Goal: Transaction & Acquisition: Purchase product/service

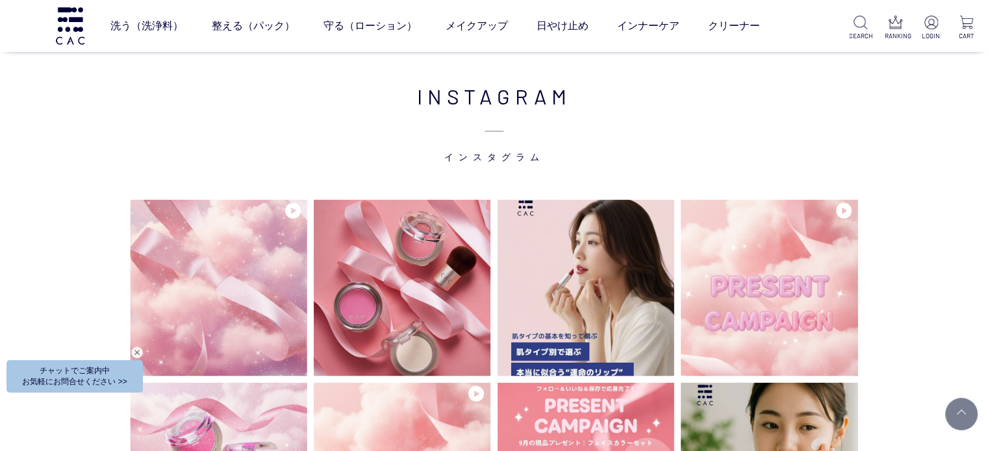
scroll to position [3442, 0]
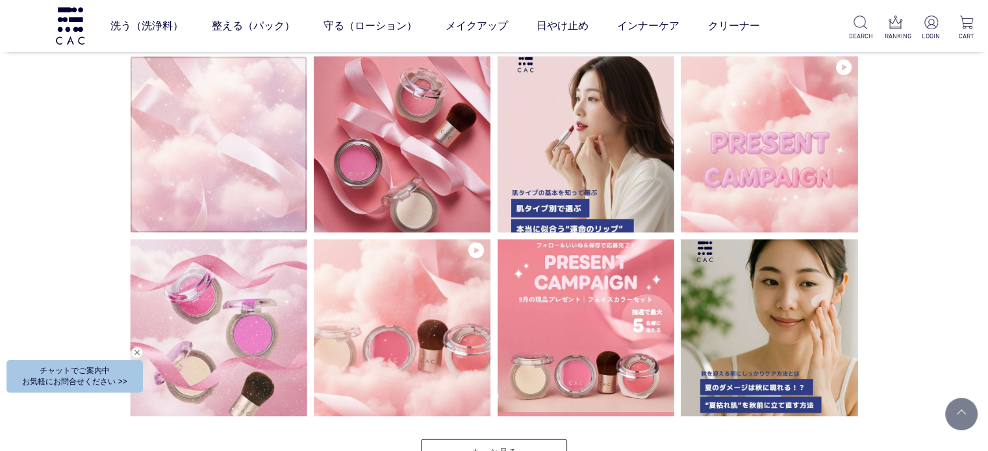
click at [285, 190] on video at bounding box center [218, 144] width 177 height 177
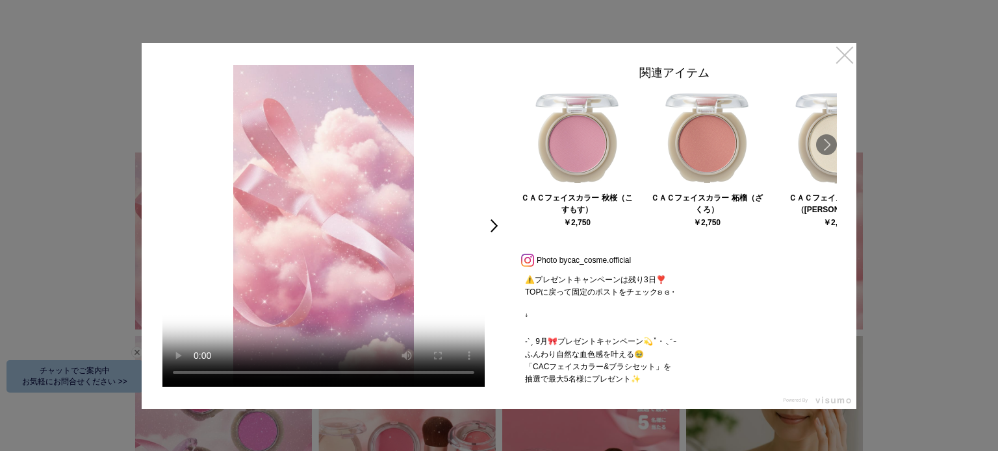
click at [852, 58] on link "×" at bounding box center [844, 54] width 23 height 23
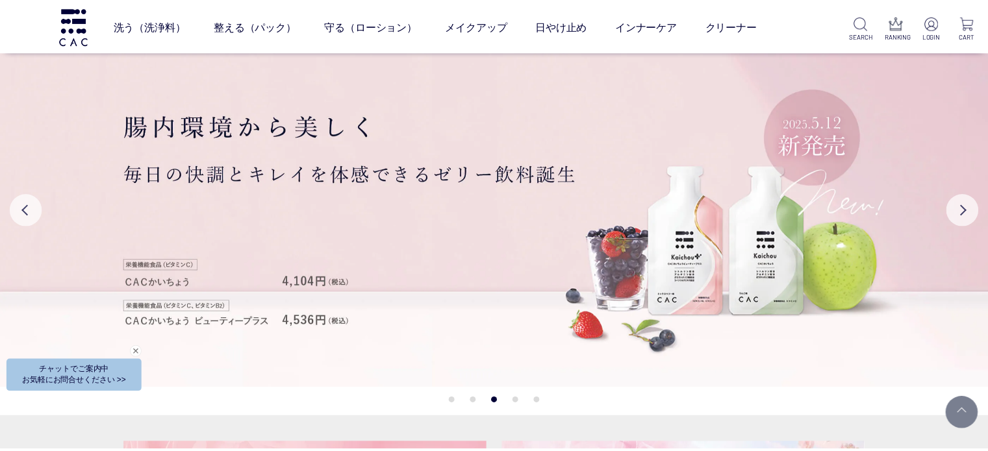
scroll to position [3442, 0]
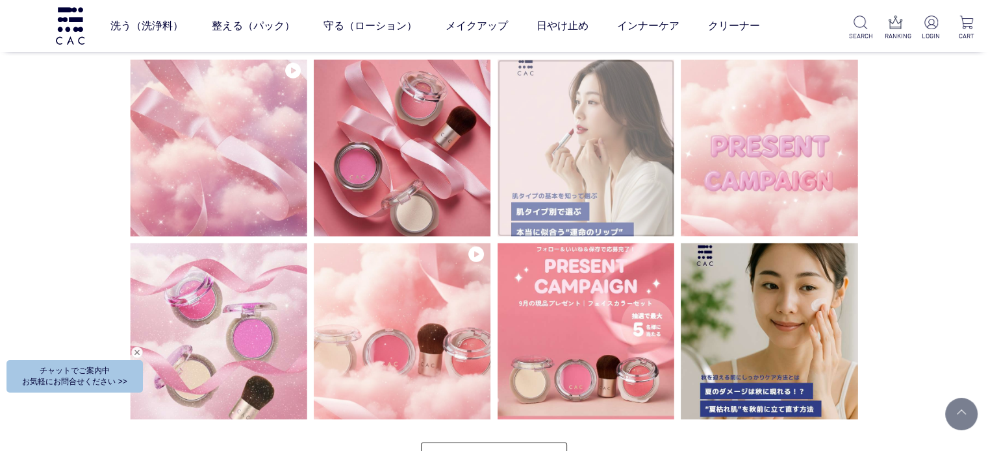
click at [646, 181] on img at bounding box center [585, 148] width 177 height 177
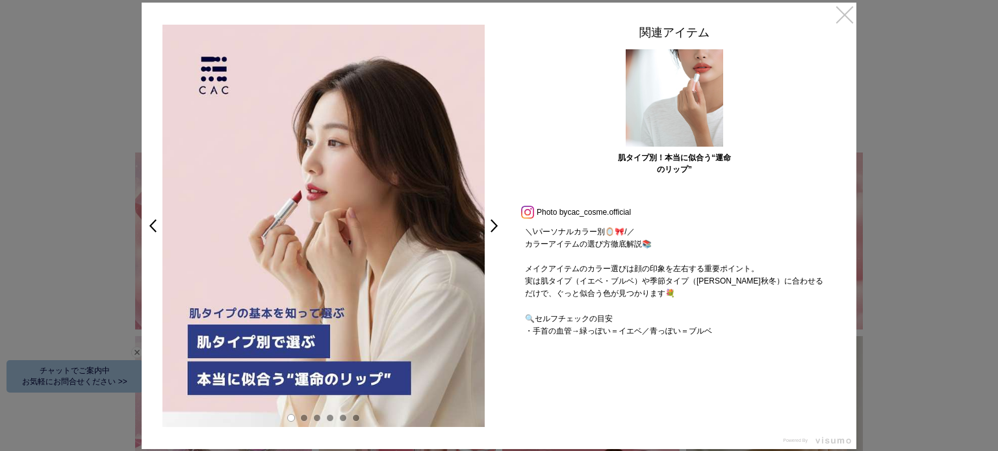
click at [843, 21] on link "×" at bounding box center [844, 14] width 23 height 23
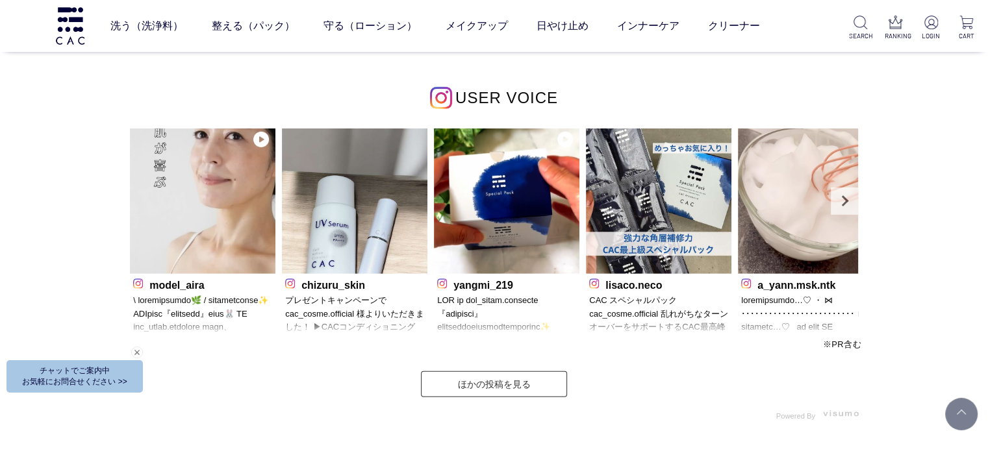
scroll to position [3893, 0]
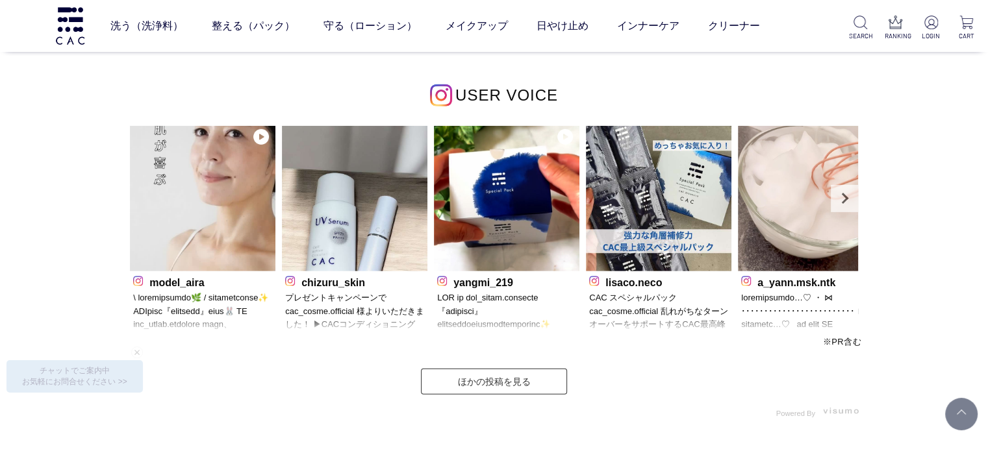
click at [338, 317] on p "プレゼントキャンペーンで cac_cosme.official 様よりいただきました！ ▶︎CACコンディショニング リップバーム 薄桜 スルスル濡れてベタつ…" at bounding box center [354, 313] width 139 height 42
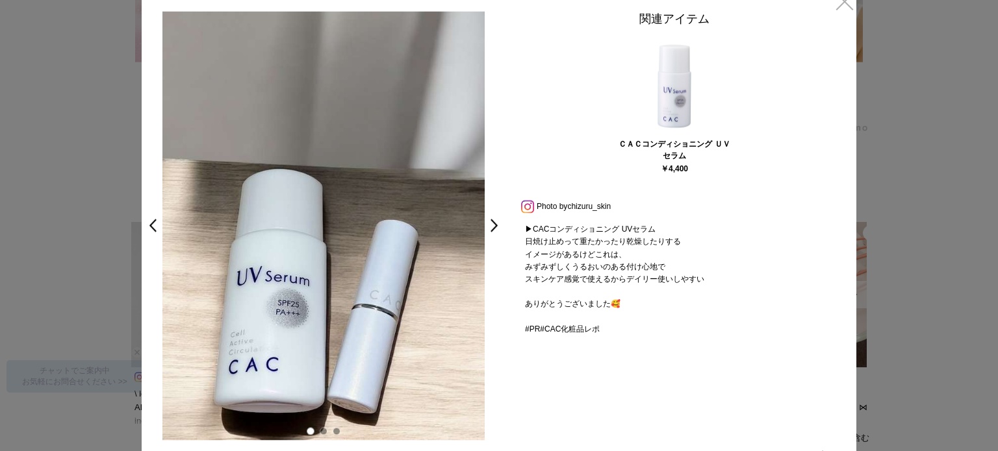
scroll to position [111, 0]
click at [322, 431] on link at bounding box center [324, 431] width 8 height 8
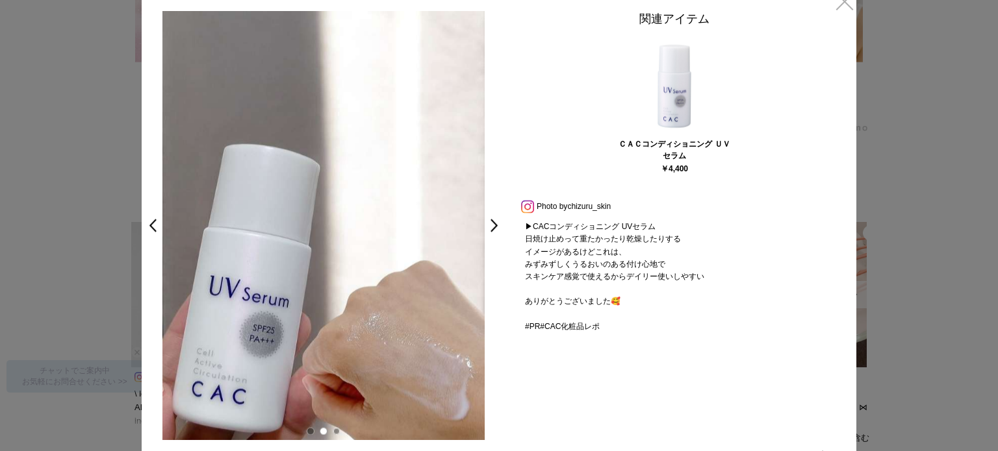
click at [335, 431] on link at bounding box center [337, 431] width 8 height 8
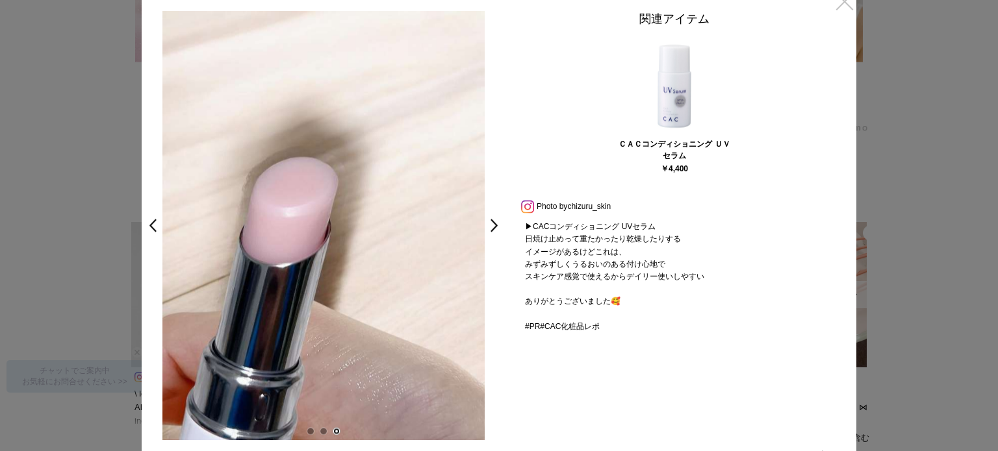
click at [848, 5] on link "×" at bounding box center [844, 0] width 23 height 23
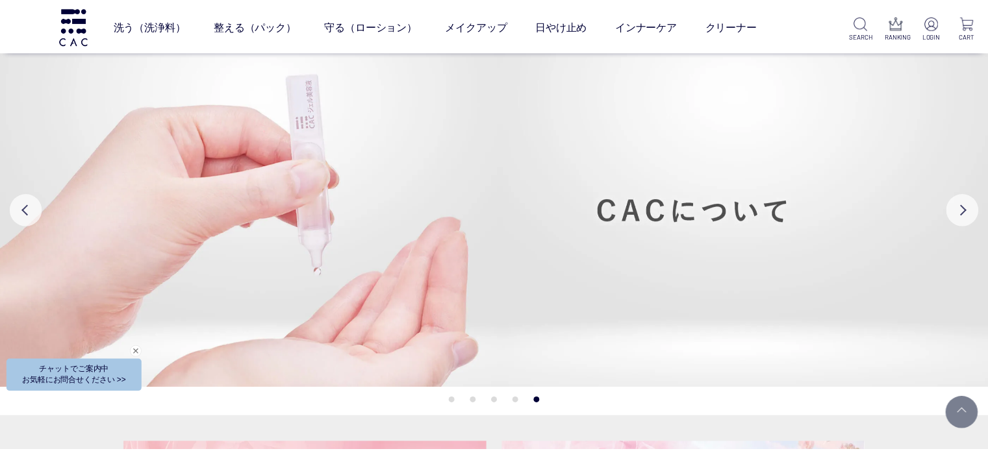
scroll to position [3893, 0]
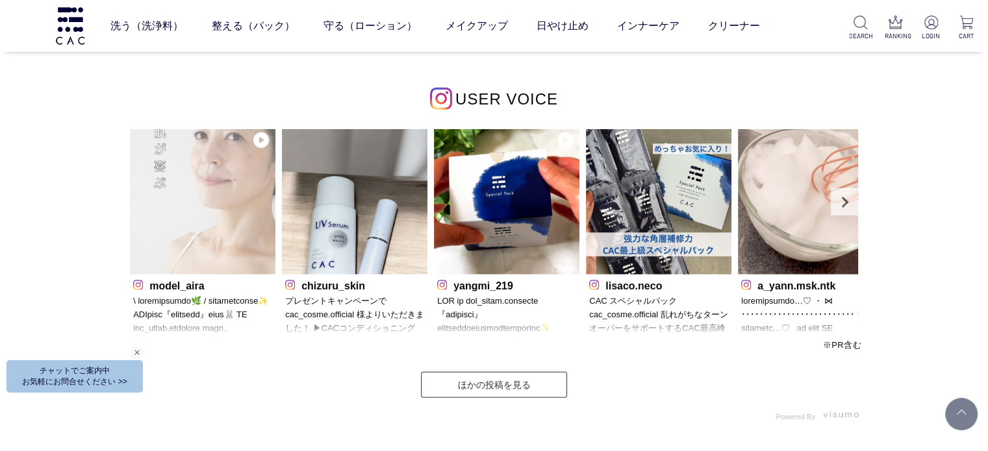
click at [243, 253] on img at bounding box center [202, 201] width 145 height 145
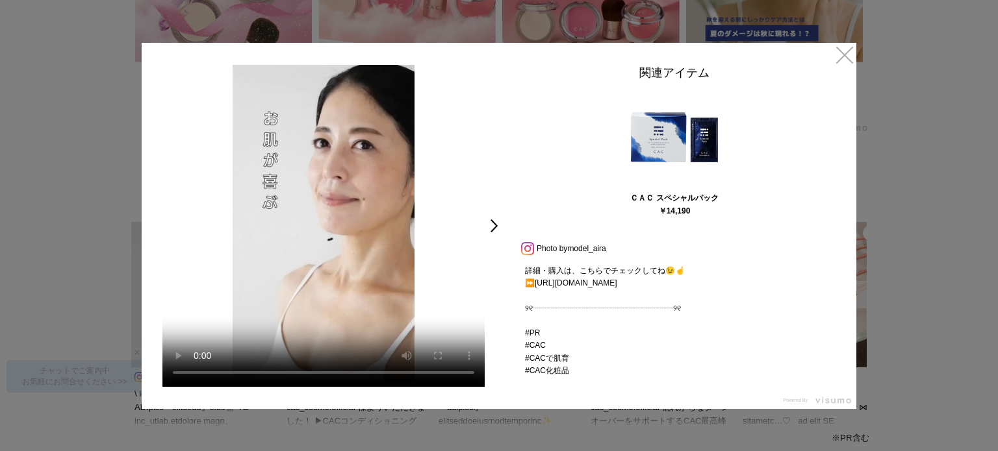
scroll to position [714, 0]
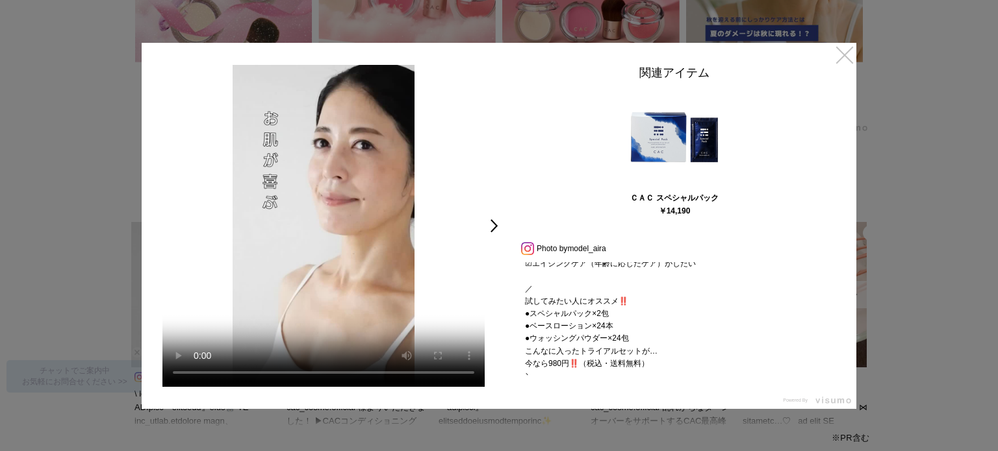
click at [842, 54] on link "×" at bounding box center [844, 54] width 23 height 23
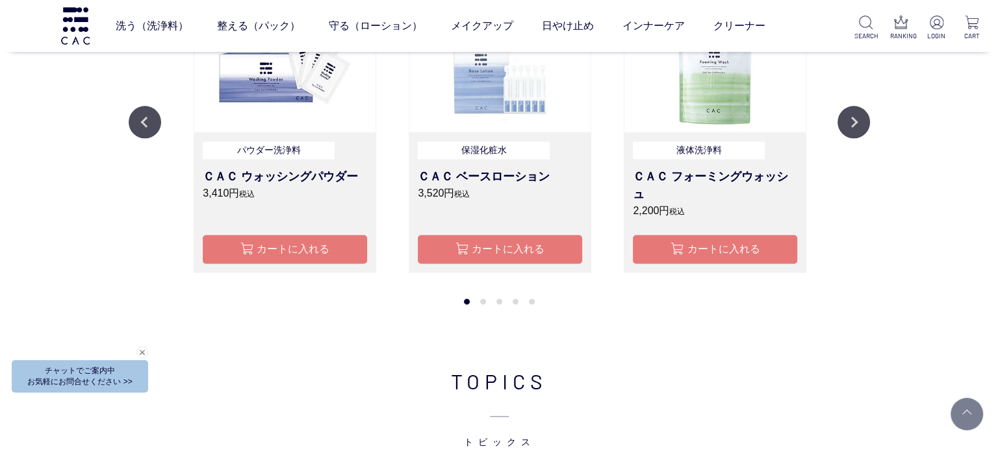
scroll to position [1551, 0]
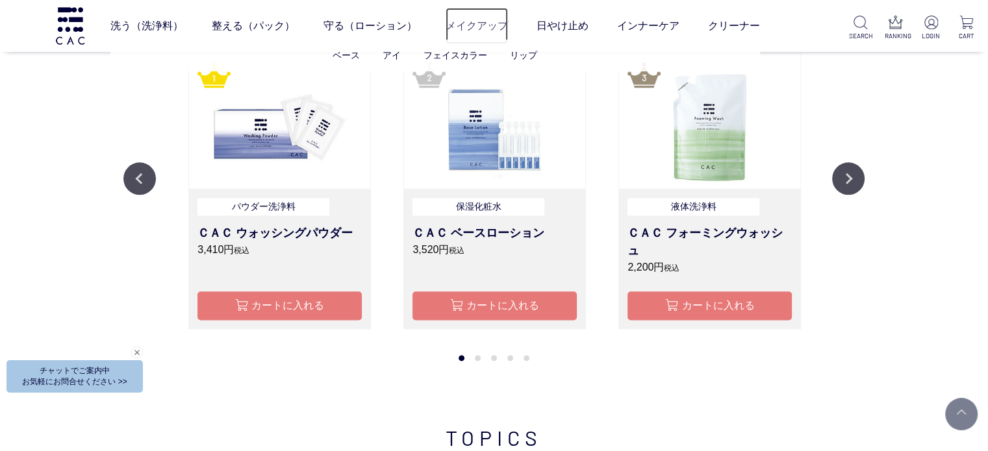
click at [489, 29] on link "メイクアップ" at bounding box center [477, 26] width 62 height 36
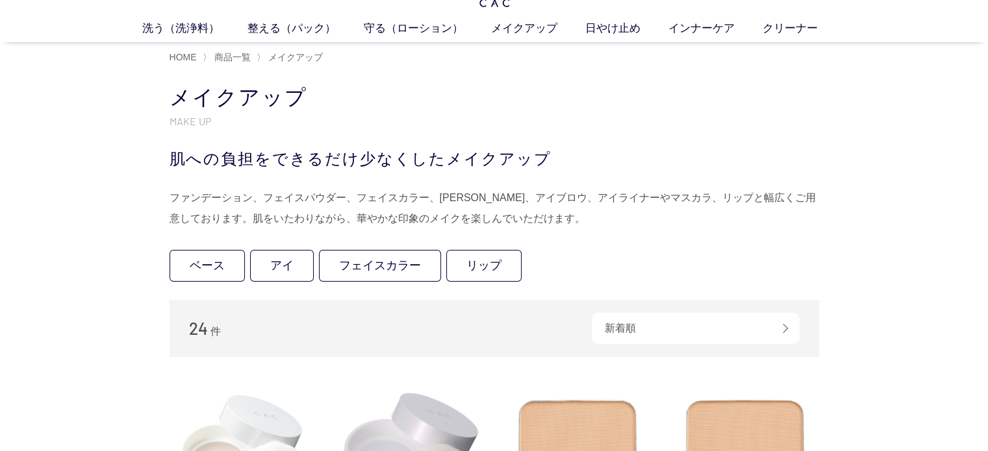
scroll to position [65, 0]
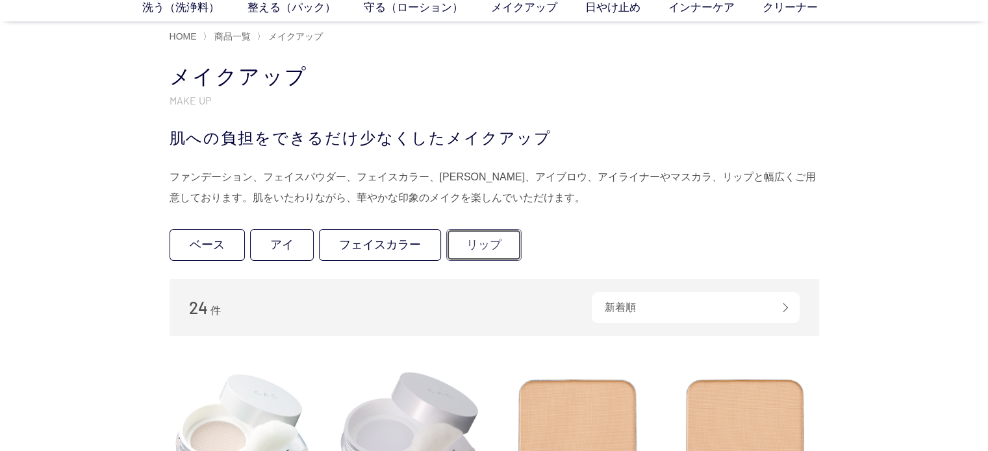
click at [499, 236] on link "リップ" at bounding box center [483, 245] width 75 height 32
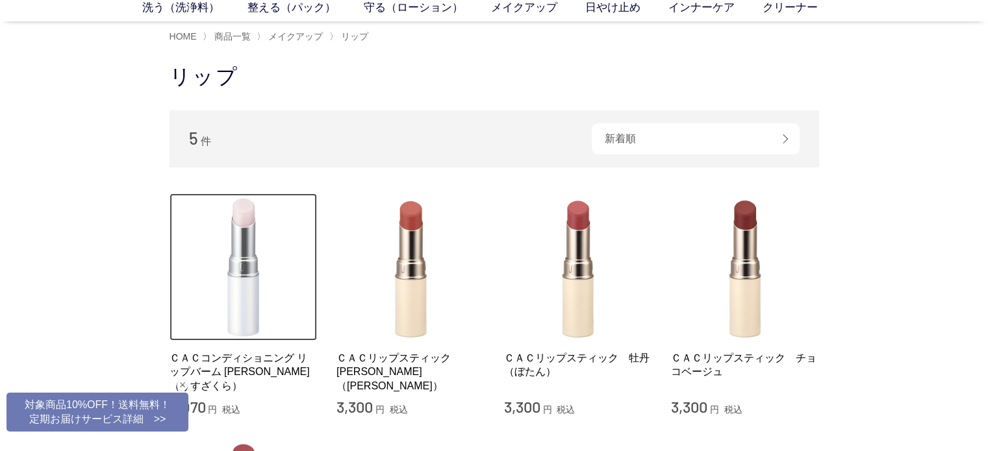
click at [251, 246] on img at bounding box center [244, 268] width 148 height 148
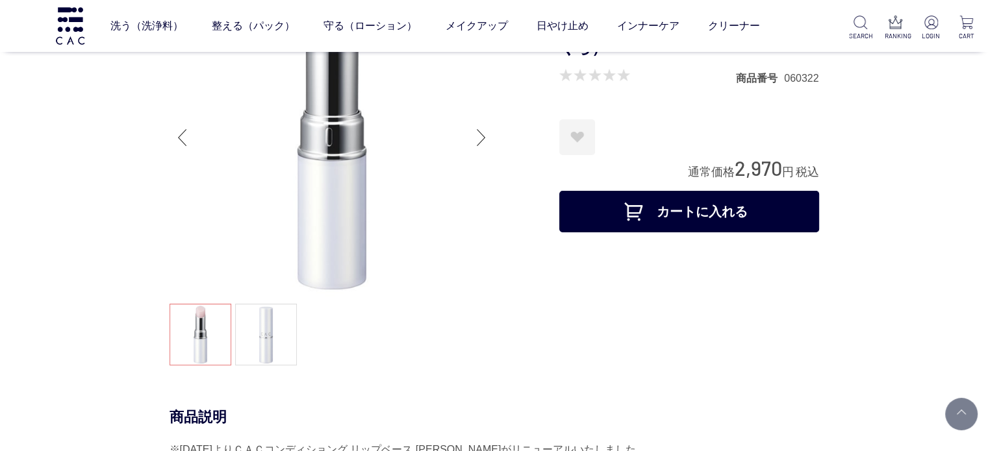
scroll to position [65, 0]
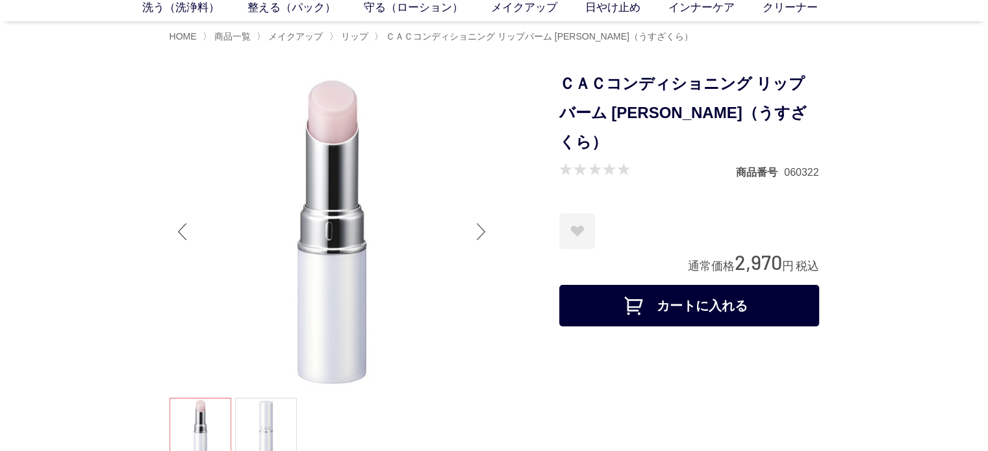
click at [472, 232] on div "Next slide" at bounding box center [481, 232] width 26 height 52
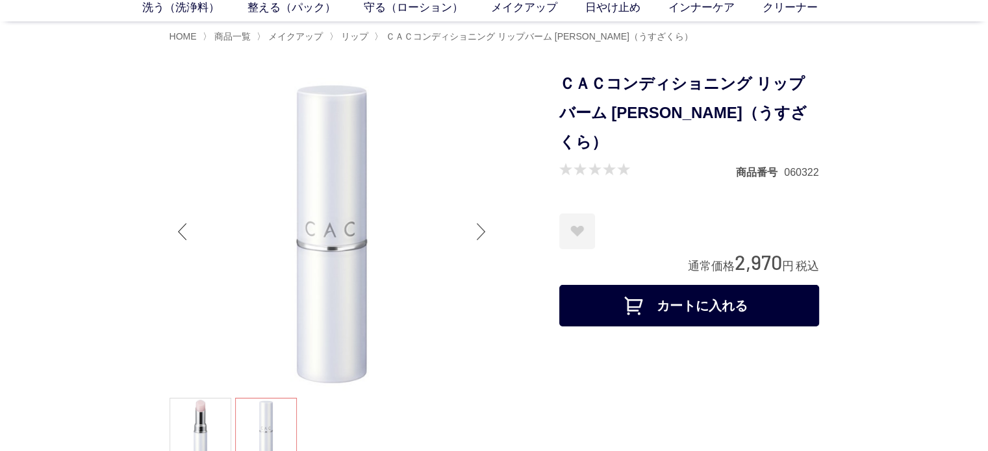
click at [472, 232] on div "Next slide" at bounding box center [481, 232] width 26 height 52
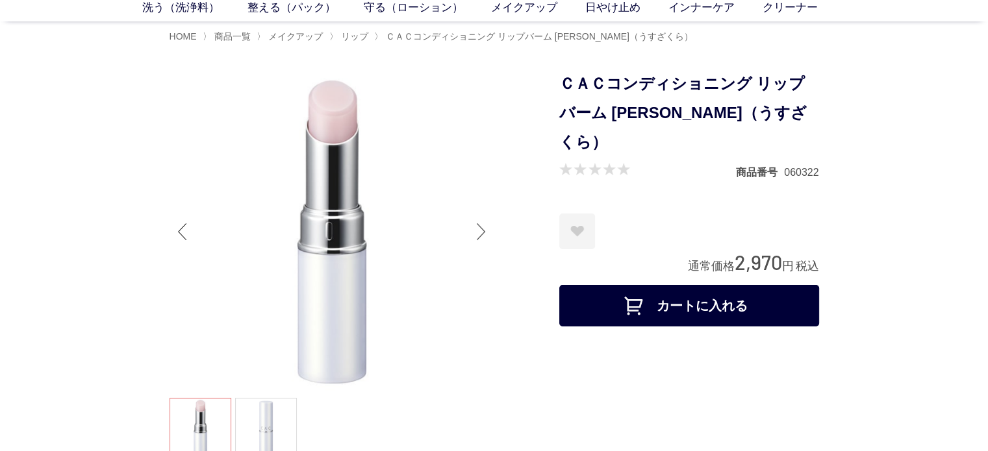
click at [472, 232] on div "Next slide" at bounding box center [481, 232] width 26 height 52
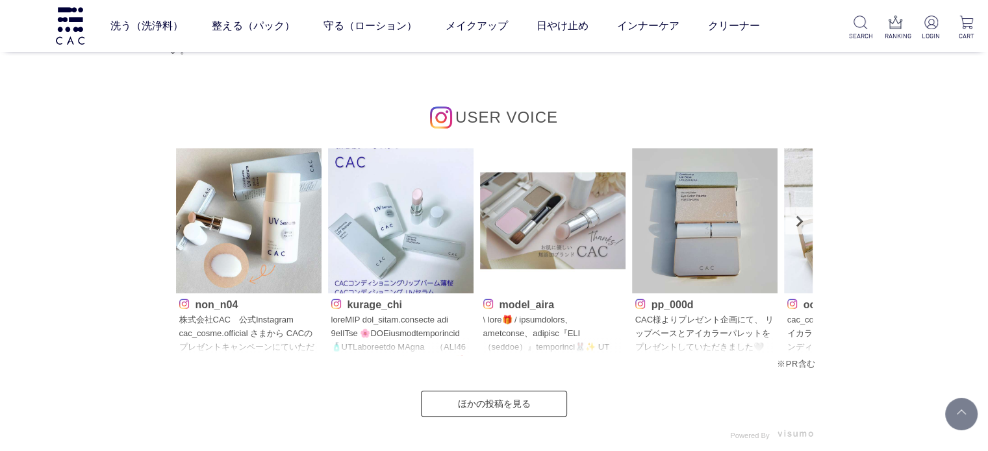
scroll to position [1104, 0]
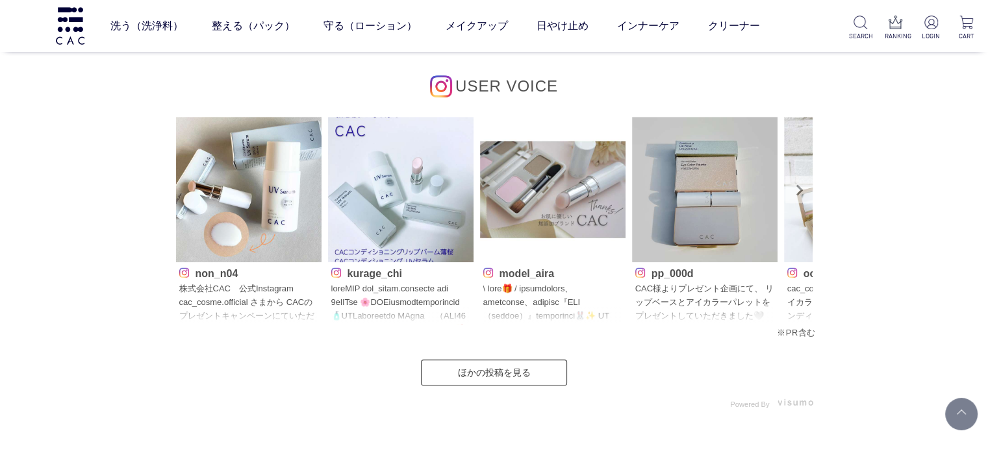
click at [798, 184] on link "Next" at bounding box center [798, 189] width 27 height 27
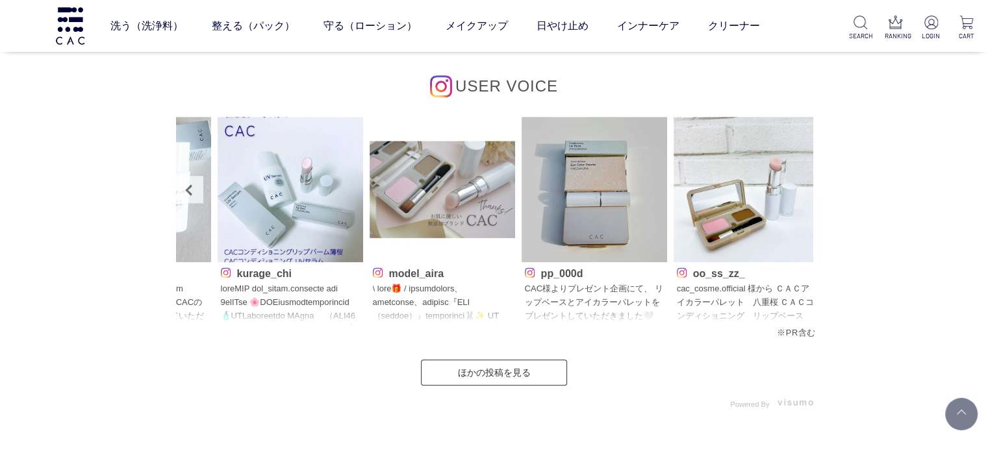
click at [798, 184] on img at bounding box center [746, 189] width 145 height 145
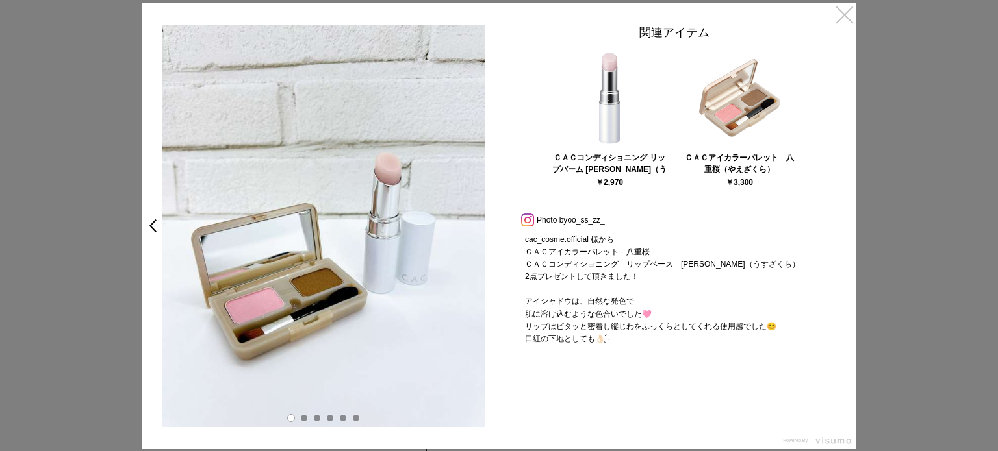
click at [846, 18] on link "×" at bounding box center [844, 14] width 23 height 23
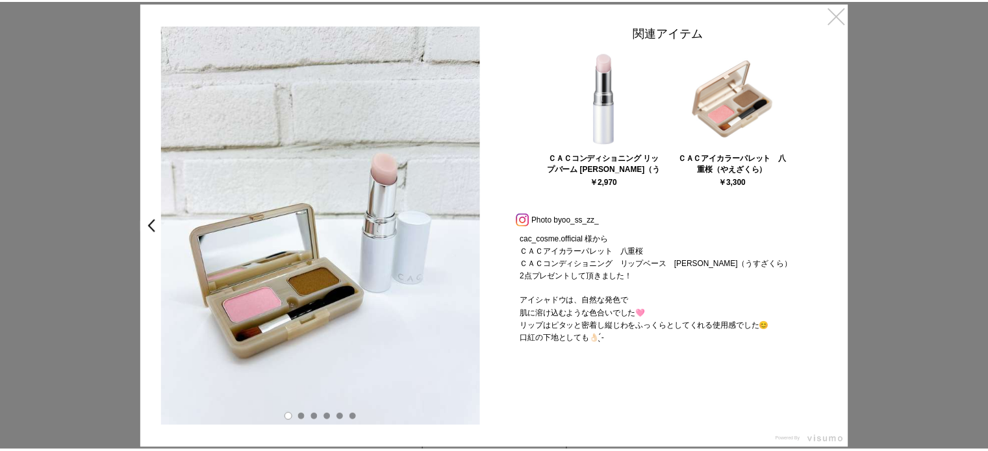
scroll to position [1104, 0]
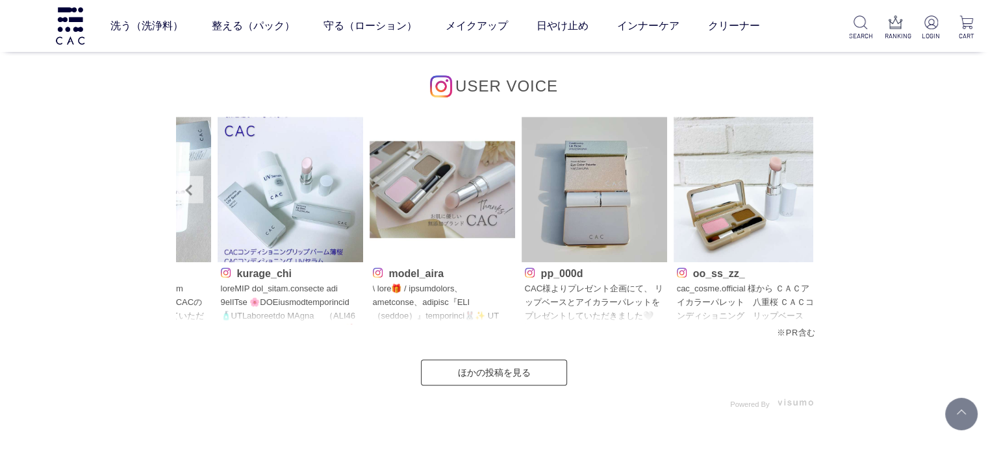
click at [197, 194] on link "Prev" at bounding box center [189, 189] width 27 height 27
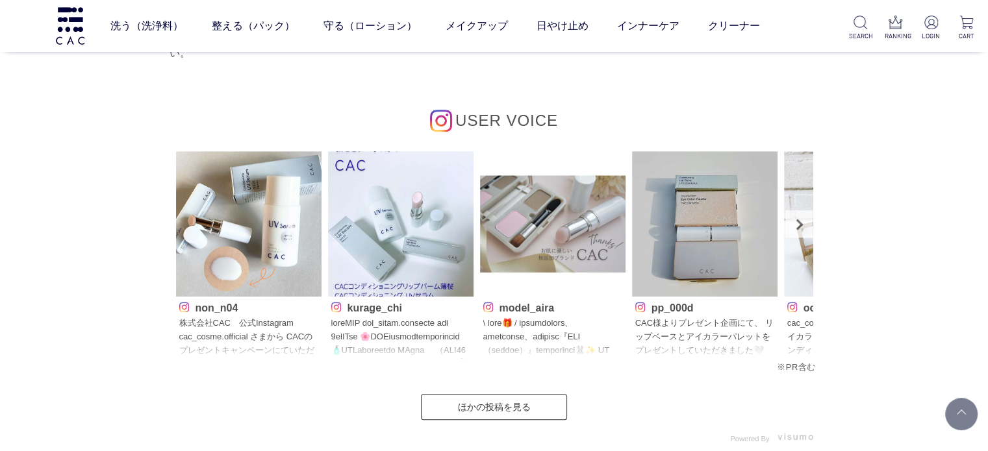
scroll to position [1039, 0]
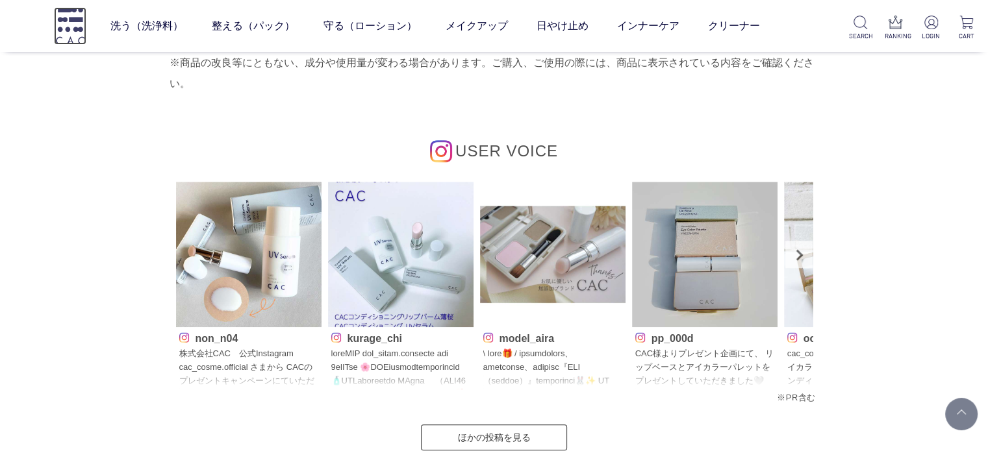
click at [79, 26] on img at bounding box center [70, 25] width 32 height 37
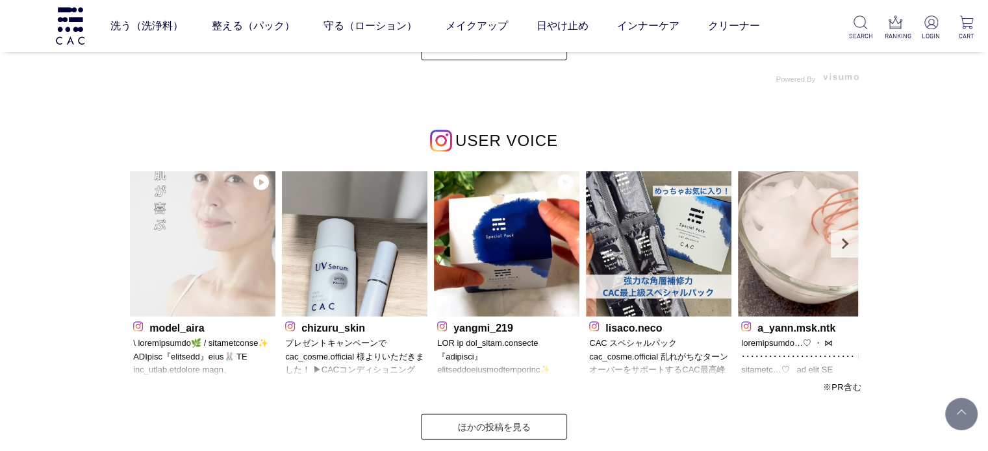
scroll to position [4027, 0]
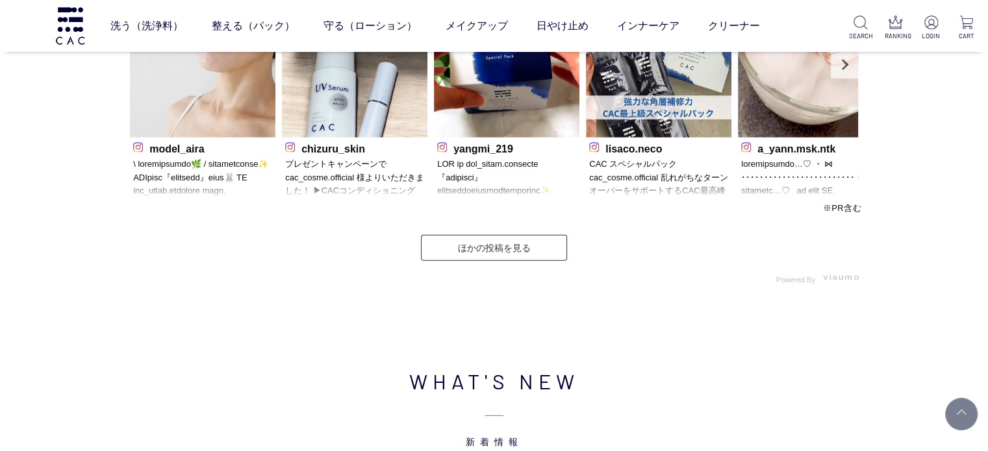
click at [186, 175] on p at bounding box center [202, 179] width 139 height 42
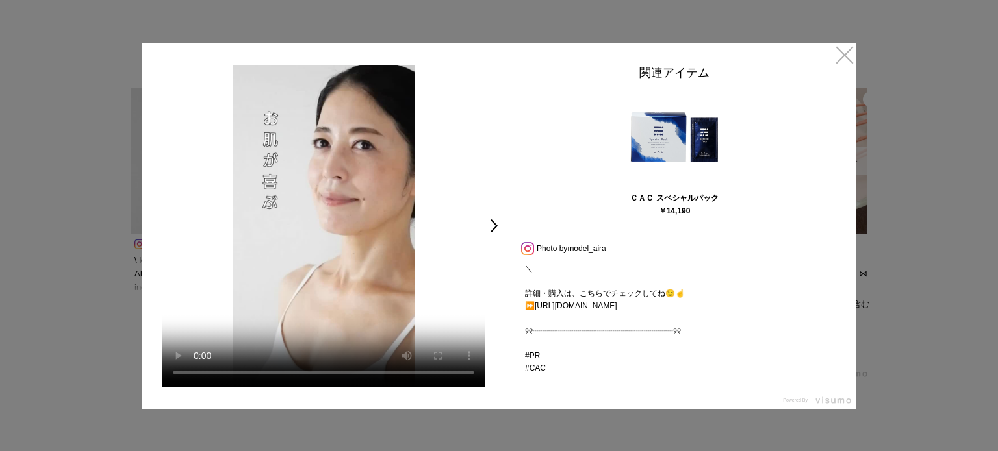
scroll to position [844, 0]
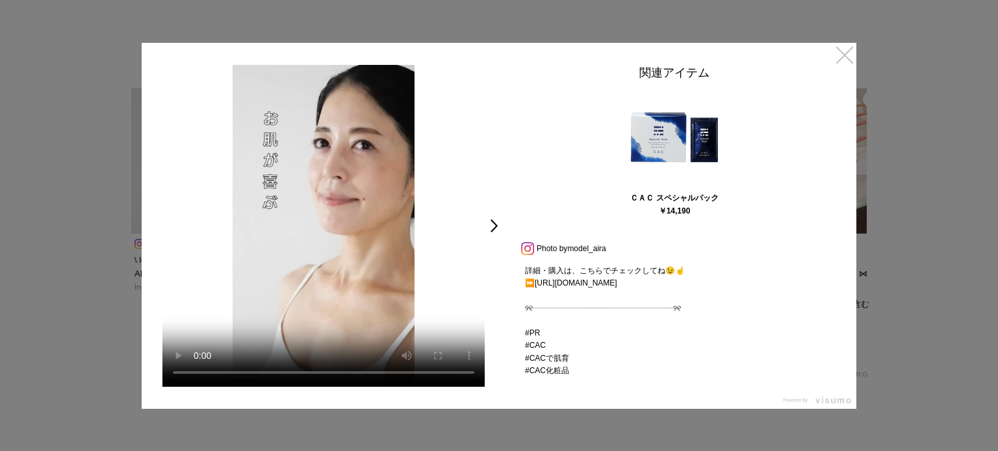
click at [839, 58] on link "×" at bounding box center [844, 54] width 23 height 23
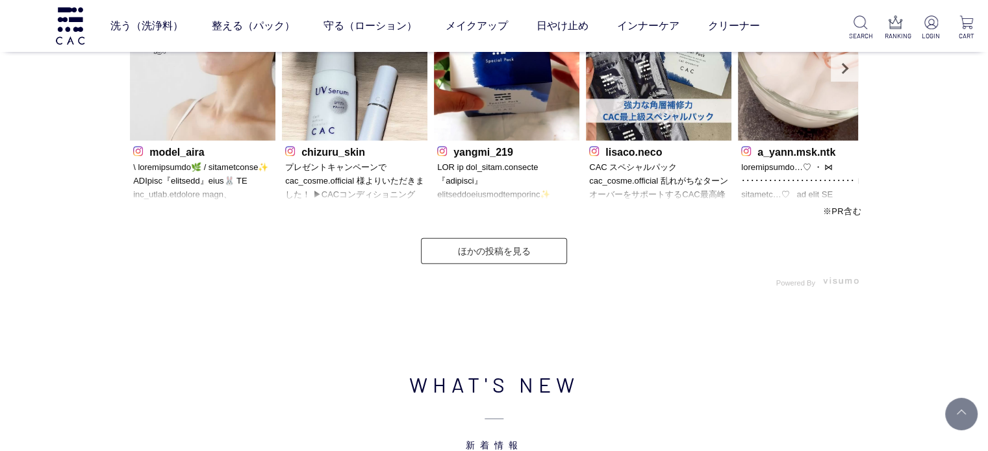
scroll to position [4023, 0]
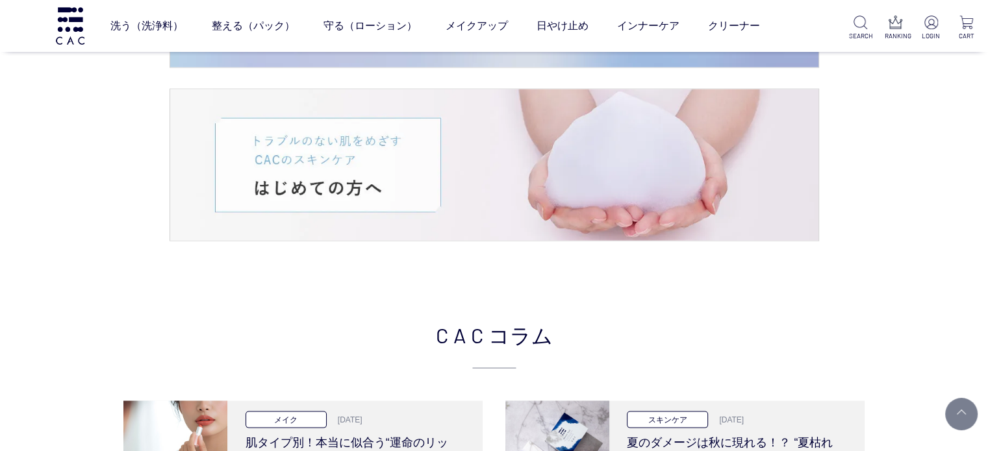
scroll to position [2464, 0]
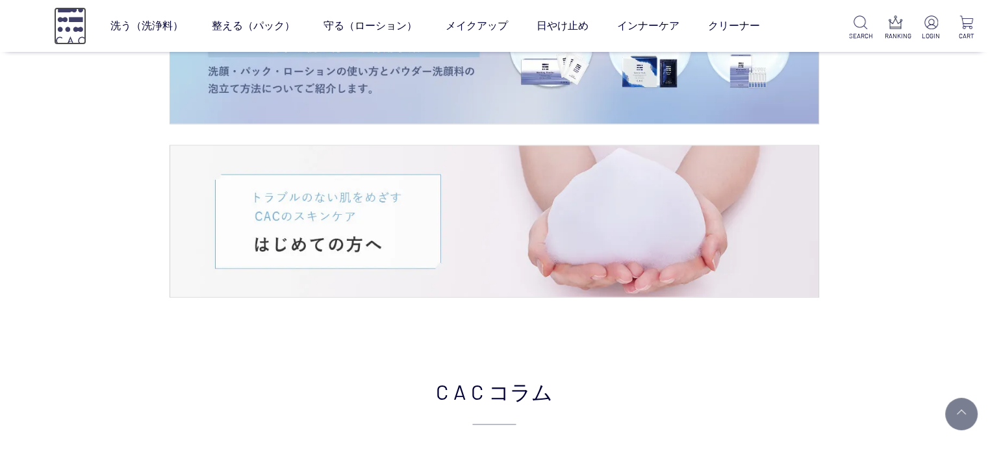
click at [62, 29] on img at bounding box center [70, 25] width 32 height 37
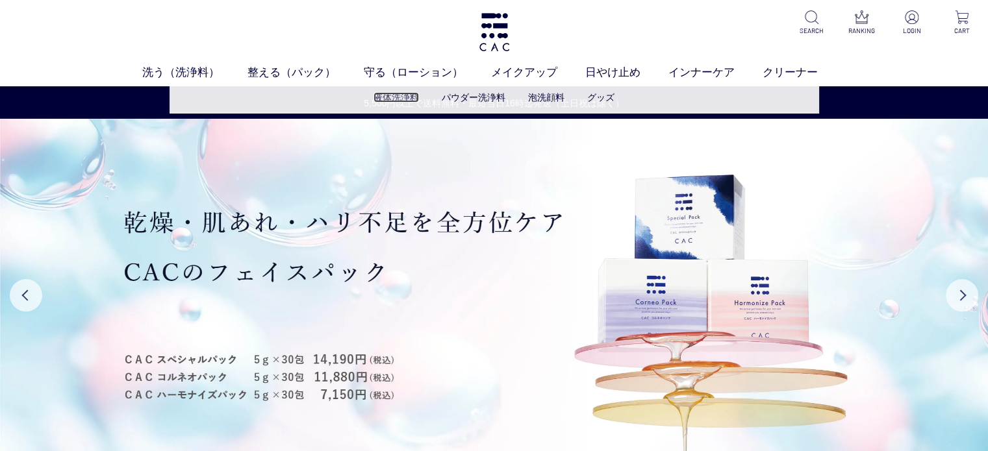
click at [374, 92] on link "液体洗浄料" at bounding box center [395, 97] width 45 height 10
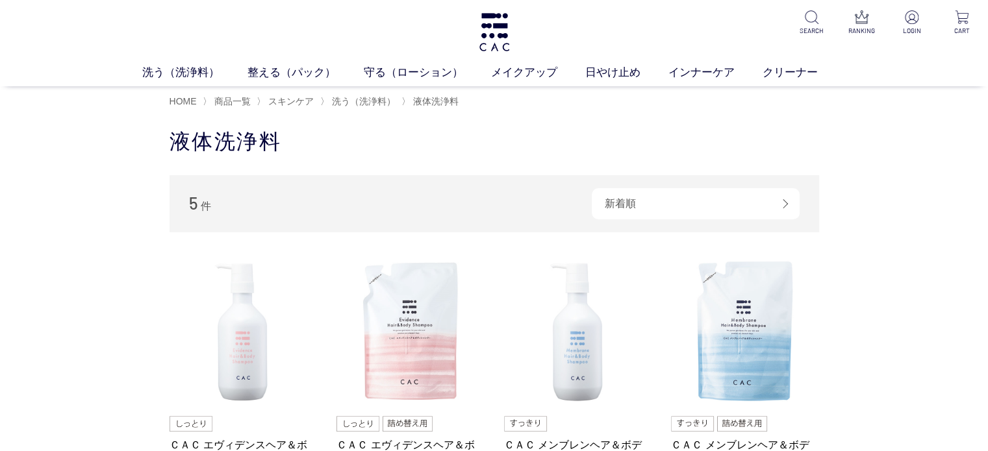
scroll to position [130, 0]
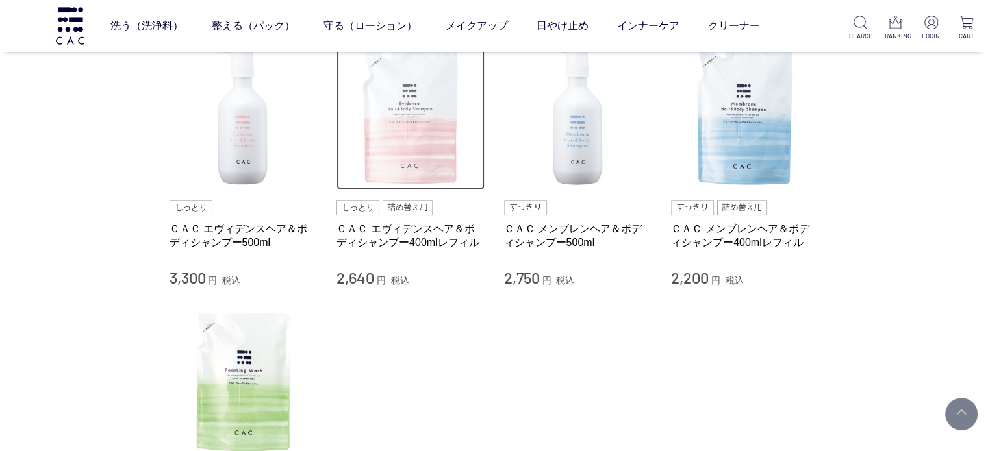
click at [415, 155] on img at bounding box center [410, 116] width 148 height 148
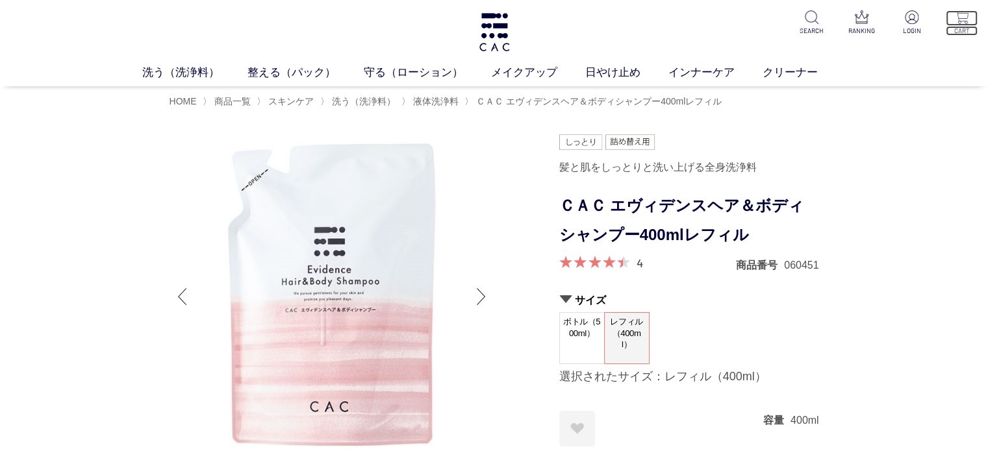
click at [961, 19] on img at bounding box center [962, 17] width 14 height 14
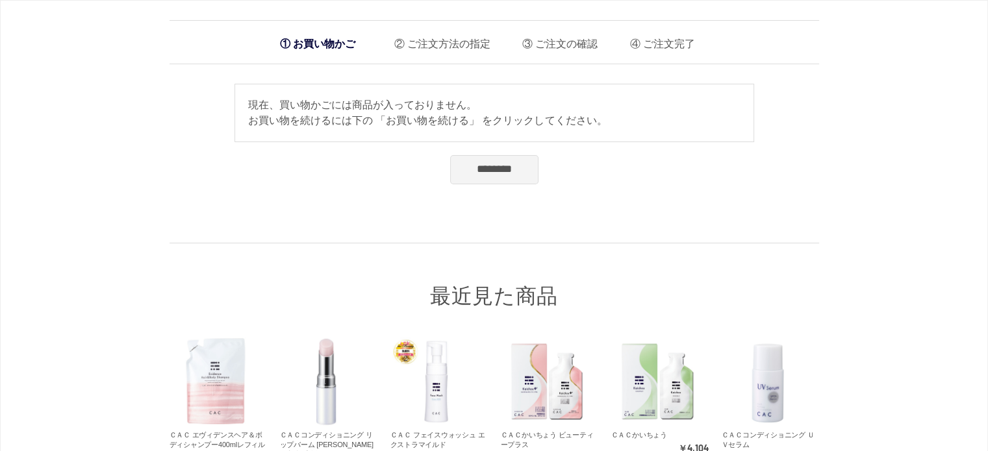
click at [70, 110] on div "お買い物かご ご注文方法の指定 ご注文の確認 ご注文完了 通信に時間がかかっています。しばらく経ってもAmazonに移動しない場合は、申し訳ございませんが他の…" at bounding box center [494, 280] width 988 height 560
click at [107, 175] on div "お買い物かご ご注文方法の指定 ご注文の確認 ご注文完了 通信に時間がかかっています。しばらく経ってもAmazonに移動しない場合は、申し訳ございませんが他の…" at bounding box center [494, 280] width 988 height 560
